Goal: Communication & Community: Connect with others

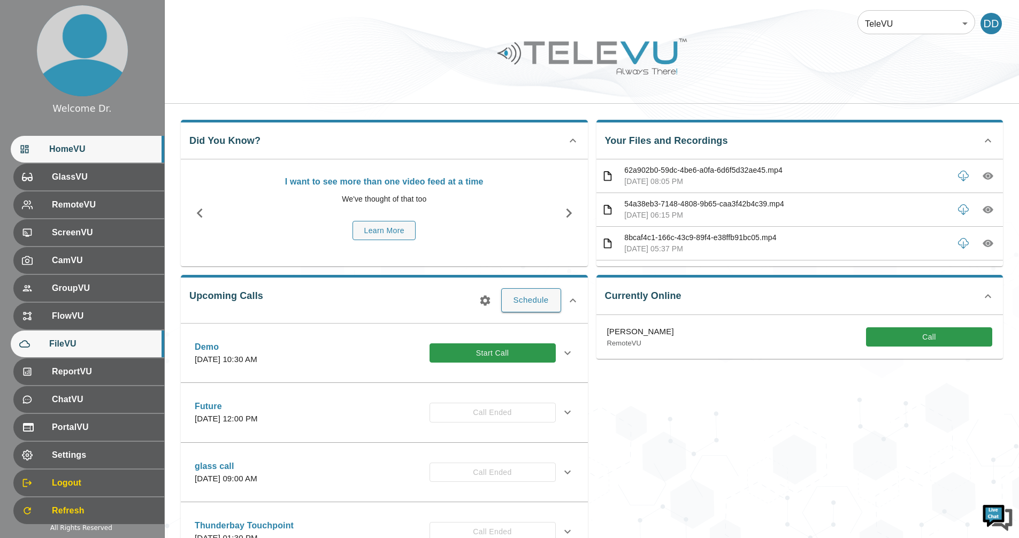
click at [88, 353] on div "FileVU" at bounding box center [87, 343] width 153 height 27
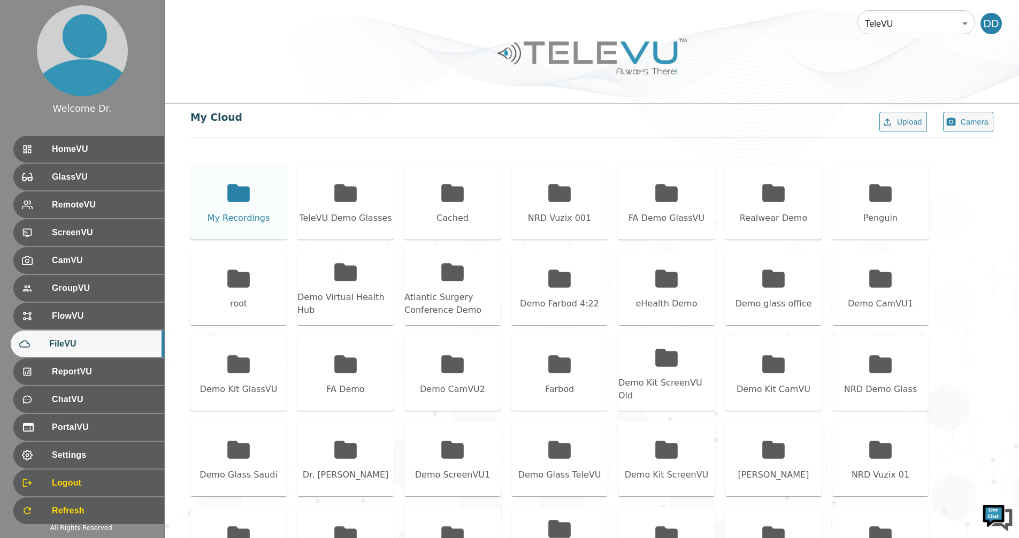
click at [245, 192] on icon at bounding box center [238, 193] width 22 height 18
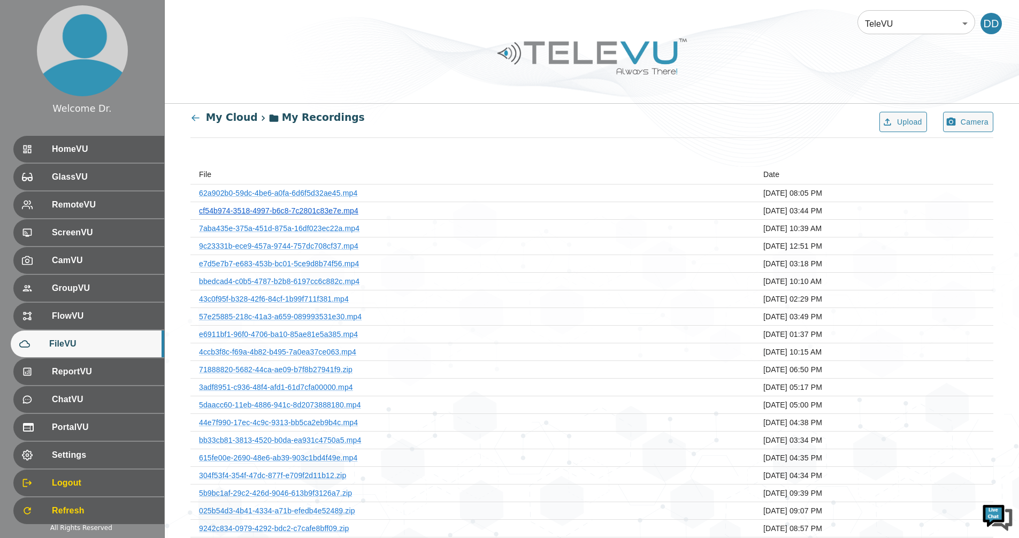
click at [322, 211] on link "cf54b974-3518-4997-b6c8-7c2801c83e7e.mp4" at bounding box center [278, 210] width 159 height 9
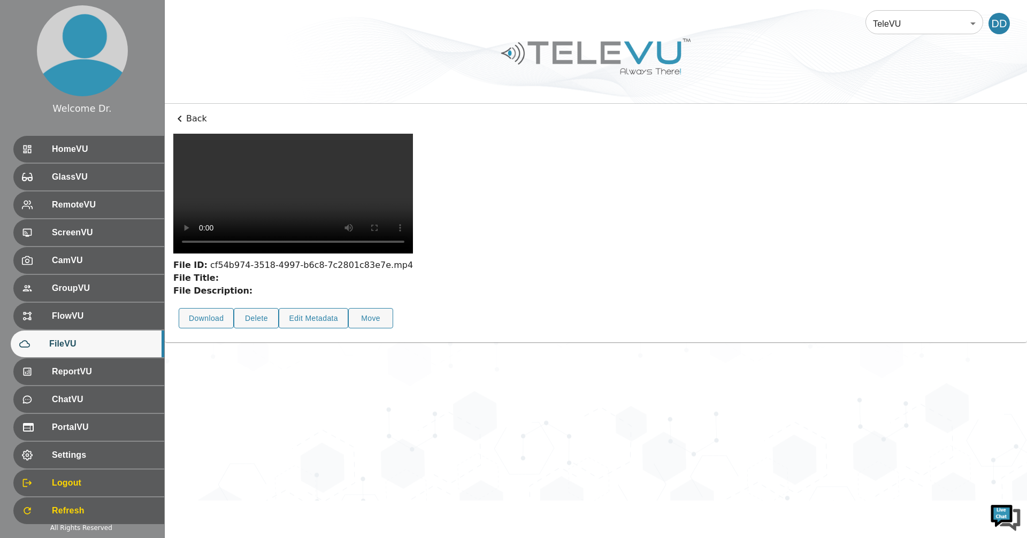
click at [194, 119] on p "Back" at bounding box center [595, 118] width 845 height 13
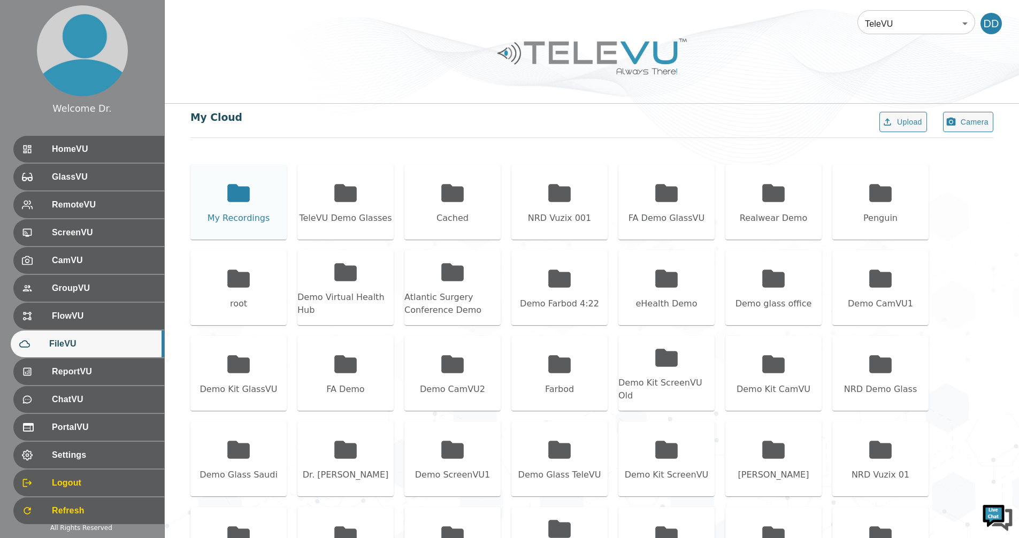
click at [235, 210] on div "My Recordings" at bounding box center [238, 202] width 96 height 75
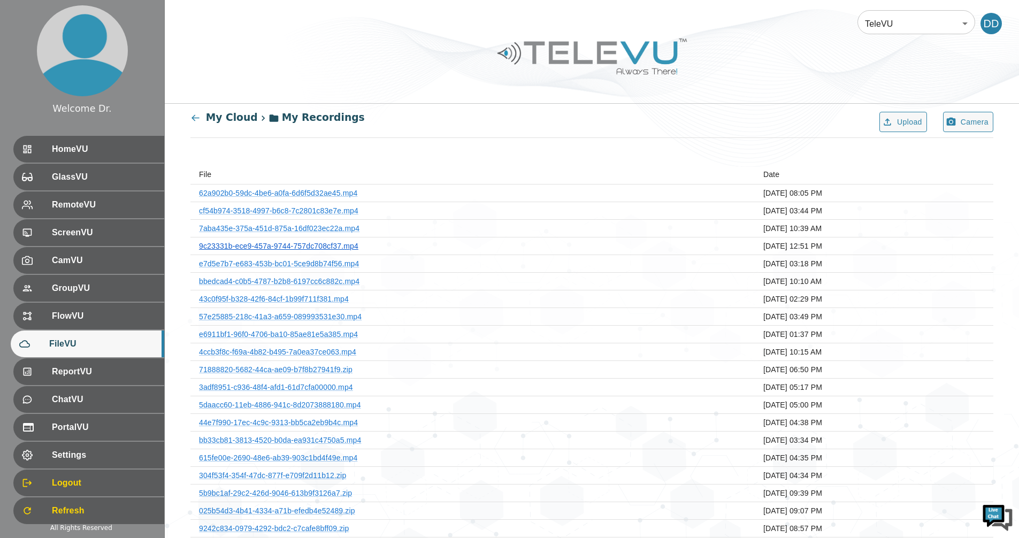
click at [298, 249] on link "9c23331b-ece9-457a-9744-757dc708cf37.mp4" at bounding box center [278, 246] width 159 height 9
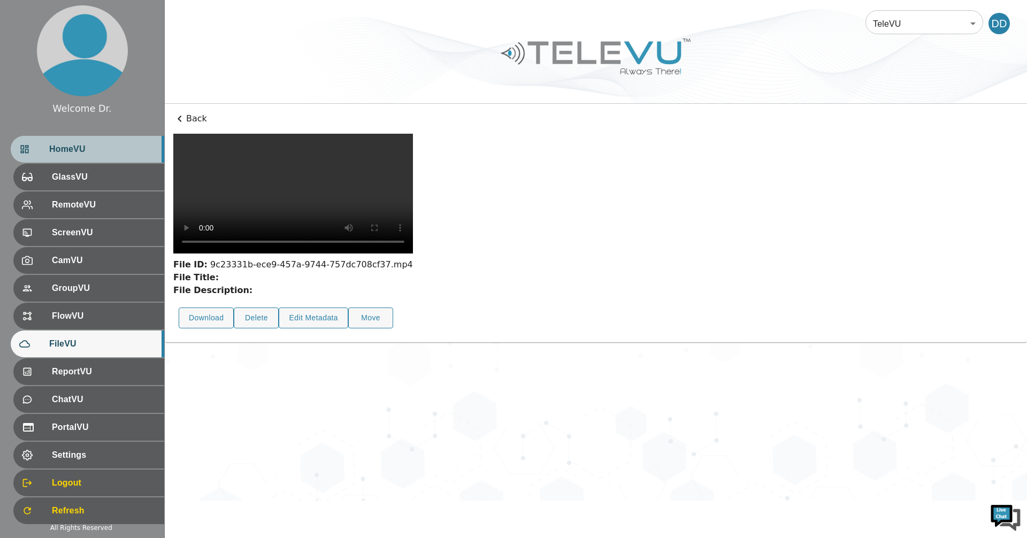
click at [53, 140] on div "HomeVU" at bounding box center [87, 149] width 153 height 27
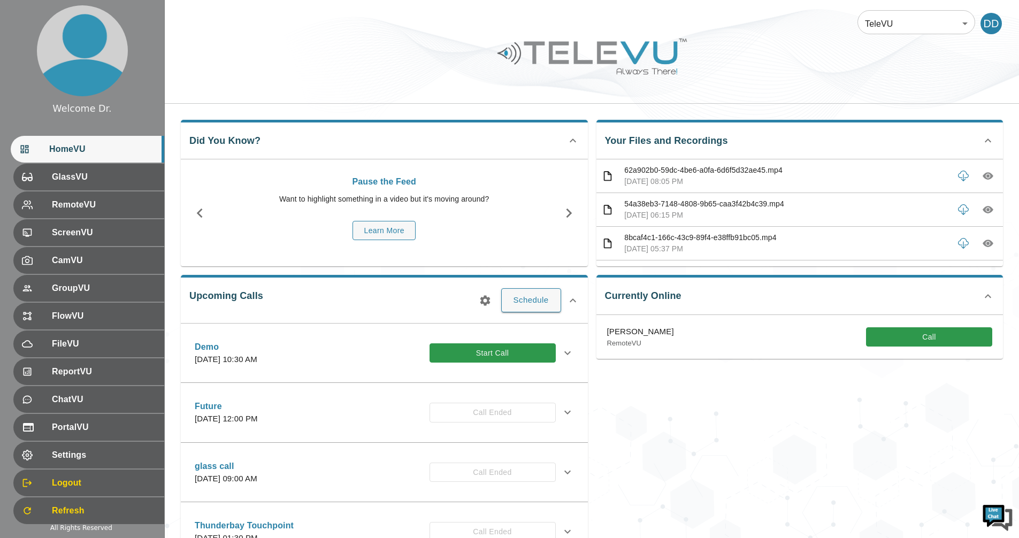
click at [488, 352] on button "Start Call" at bounding box center [492, 353] width 126 height 20
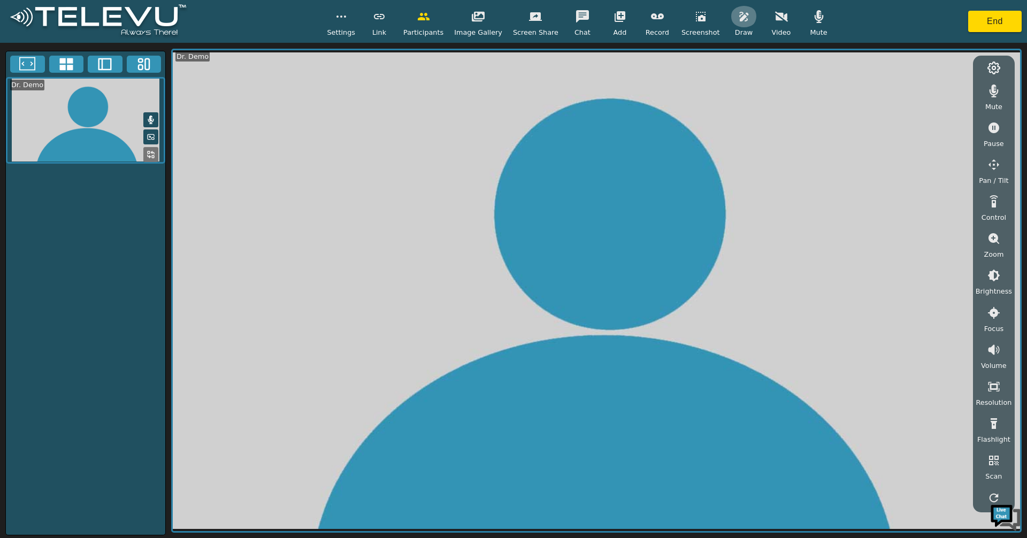
click at [488, 25] on button "button" at bounding box center [743, 16] width 27 height 21
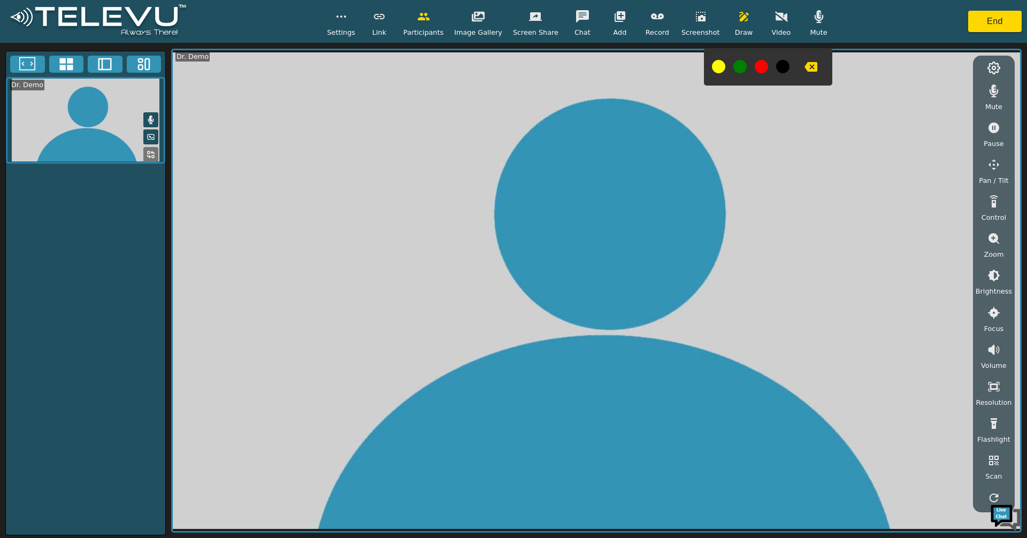
click at [488, 19] on icon "button" at bounding box center [743, 16] width 13 height 13
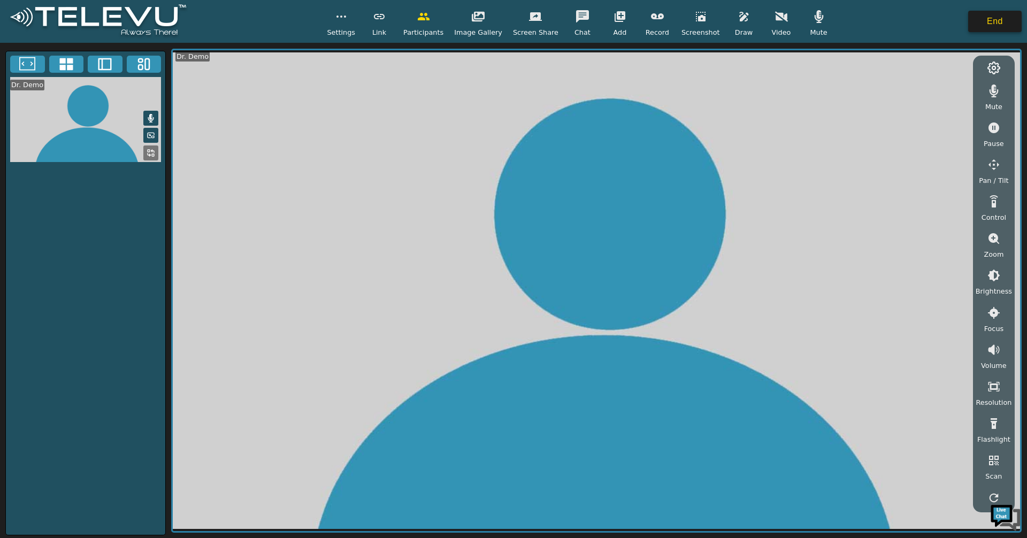
click at [488, 17] on button "End" at bounding box center [994, 21] width 53 height 21
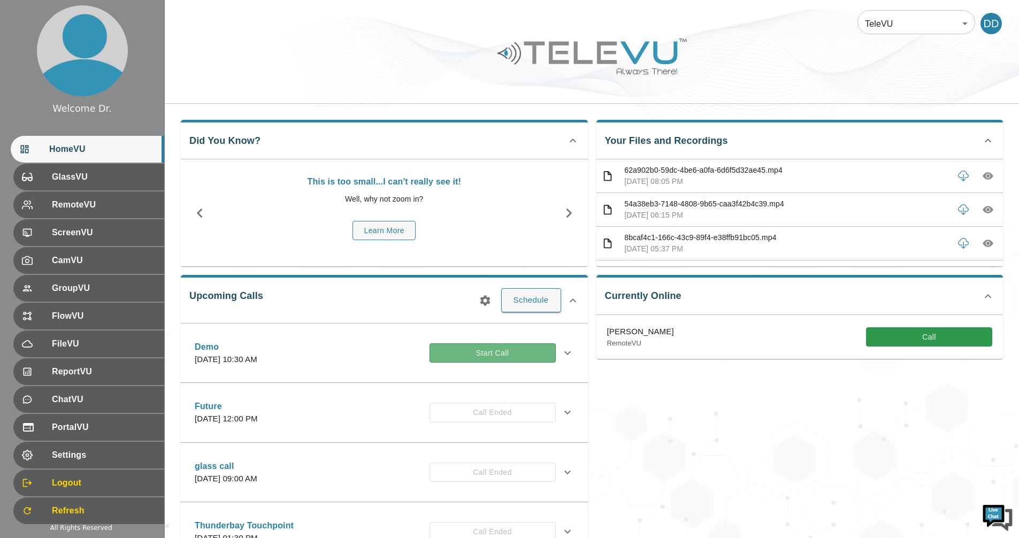
drag, startPoint x: 507, startPoint y: 354, endPoint x: 517, endPoint y: 353, distance: 9.6
click at [488, 354] on button "Start Call" at bounding box center [492, 353] width 126 height 20
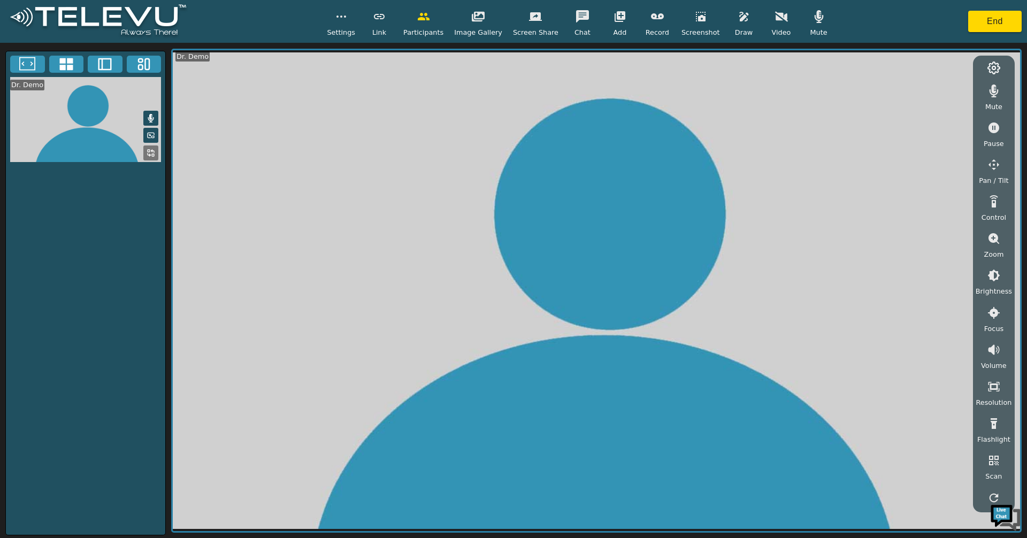
drag, startPoint x: 993, startPoint y: 208, endPoint x: 999, endPoint y: 210, distance: 6.6
click at [488, 208] on icon "button" at bounding box center [993, 201] width 13 height 13
click at [488, 68] on icon "button" at bounding box center [932, 71] width 13 height 13
click at [488, 89] on icon "button" at bounding box center [905, 93] width 13 height 13
click at [488, 93] on icon "button" at bounding box center [932, 93] width 11 height 11
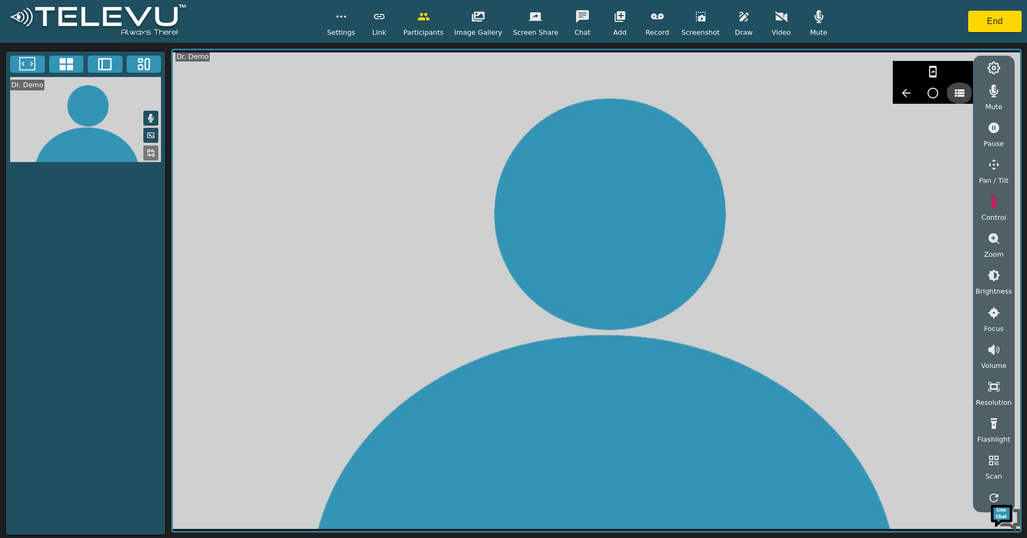
click at [488, 94] on icon "button" at bounding box center [960, 92] width 10 height 7
click at [488, 21] on button "End" at bounding box center [994, 21] width 53 height 21
